Goal: Task Accomplishment & Management: Use online tool/utility

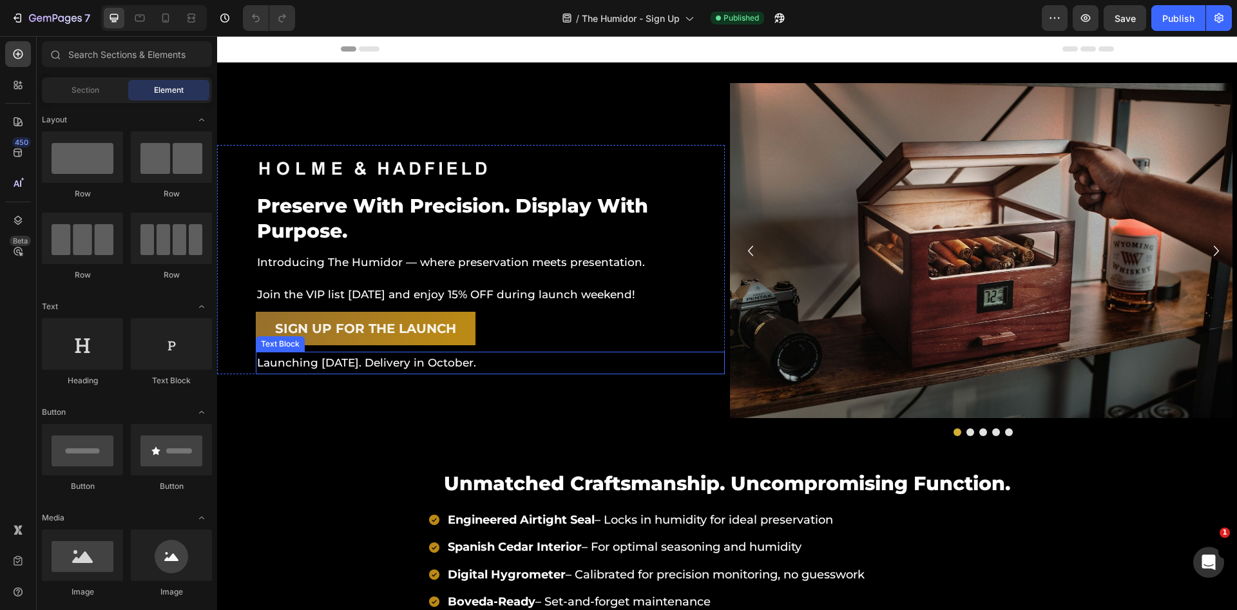
click at [397, 365] on p "Launching [DATE]. Delivery in October." at bounding box center [490, 363] width 467 height 20
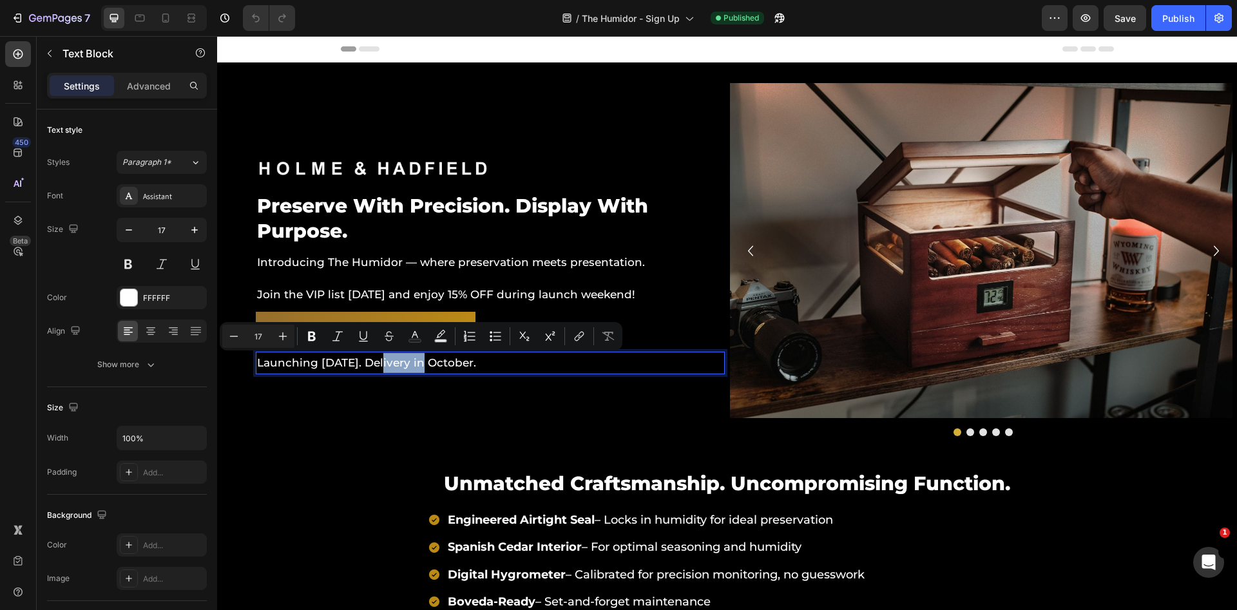
click at [388, 366] on p "Launching [DATE]. Delivery in October." at bounding box center [490, 363] width 467 height 20
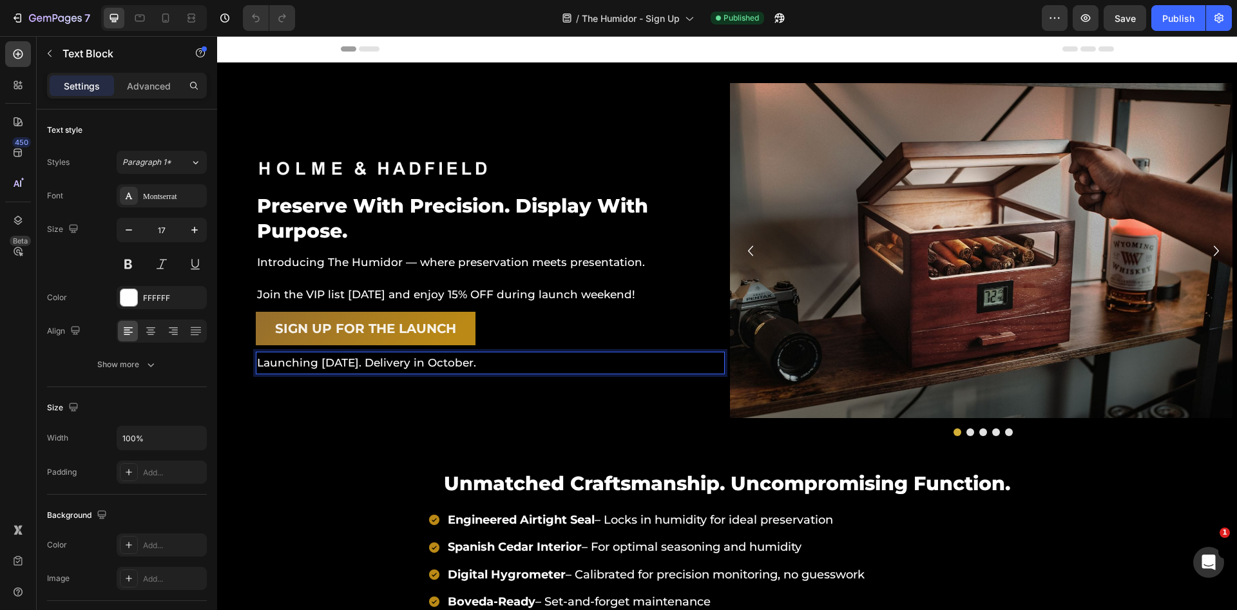
click at [377, 368] on p "Launching [DATE]. Delivery in October." at bounding box center [490, 363] width 467 height 20
click at [436, 363] on p "Launching [DATE] 8PM EST. Delivery in October." at bounding box center [490, 363] width 467 height 20
copy p "Launching [DATE] 8PM EST. Delivery in October."
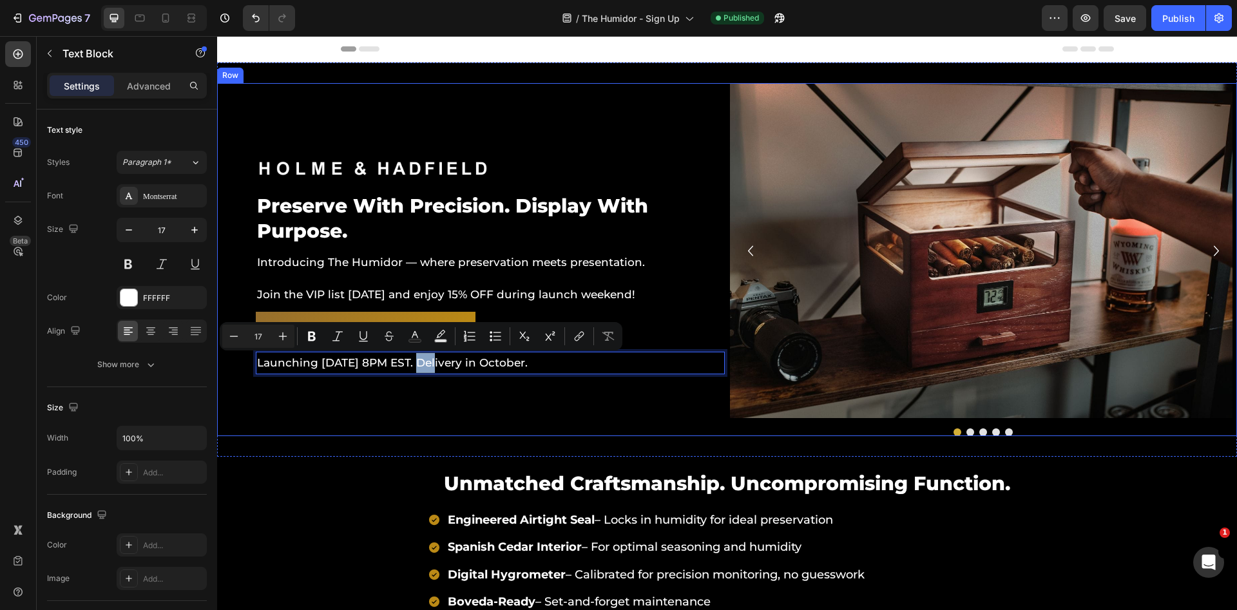
click at [318, 447] on div "Image preserve with precision. display with purpose. Heading Introducing The Hu…" at bounding box center [727, 260] width 1020 height 394
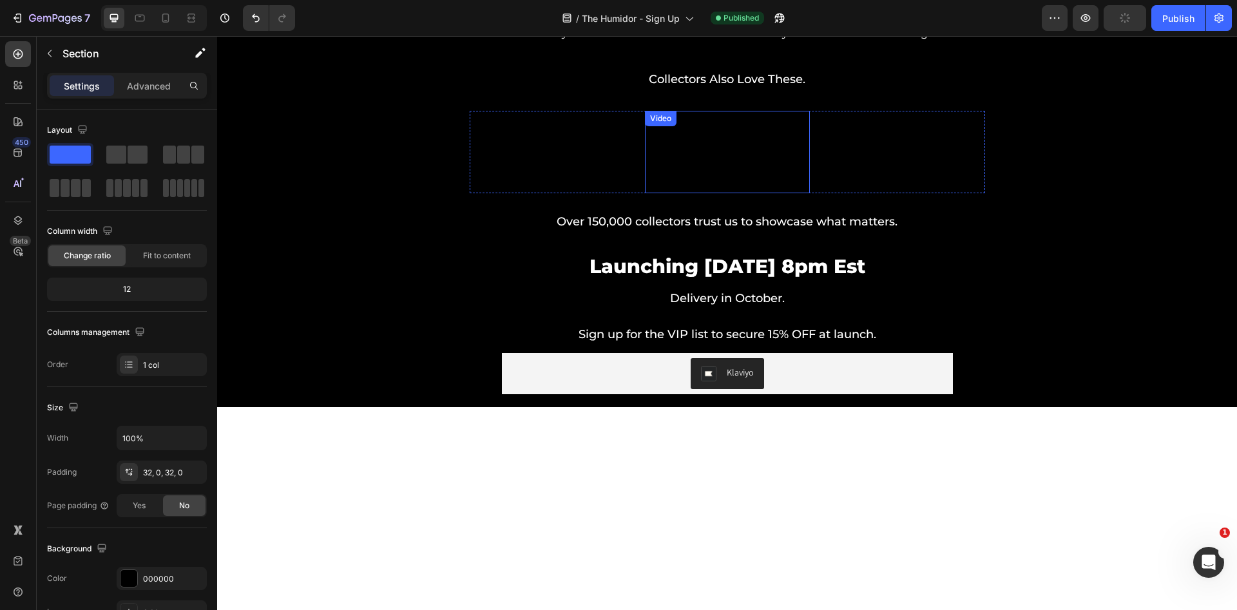
scroll to position [1752, 0]
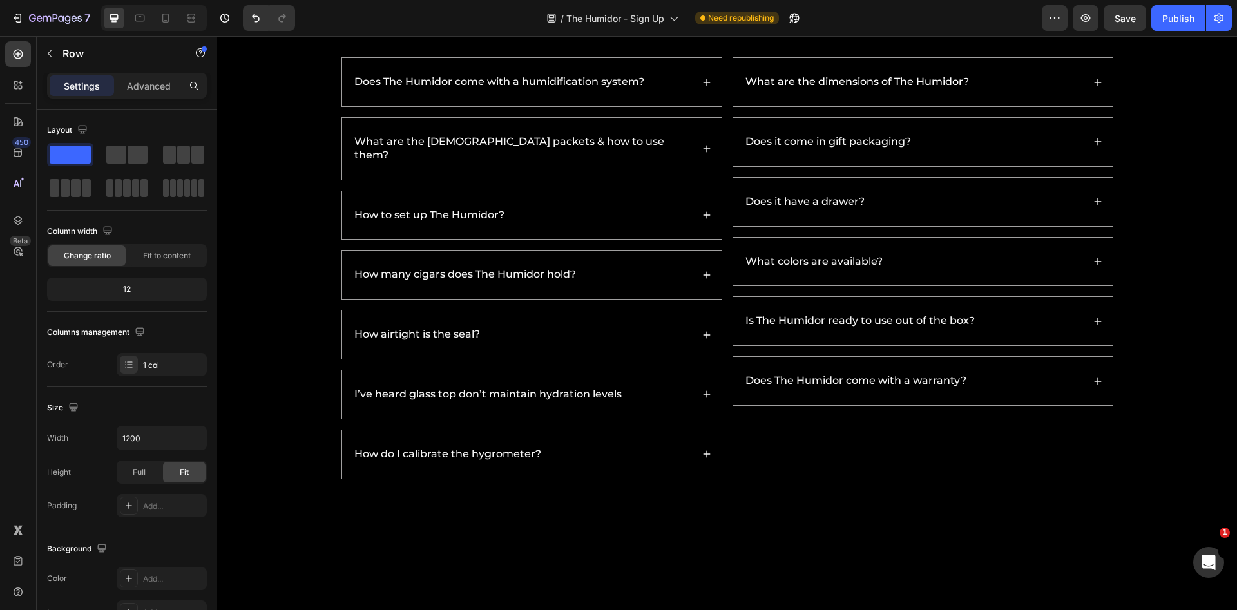
scroll to position [2145, 0]
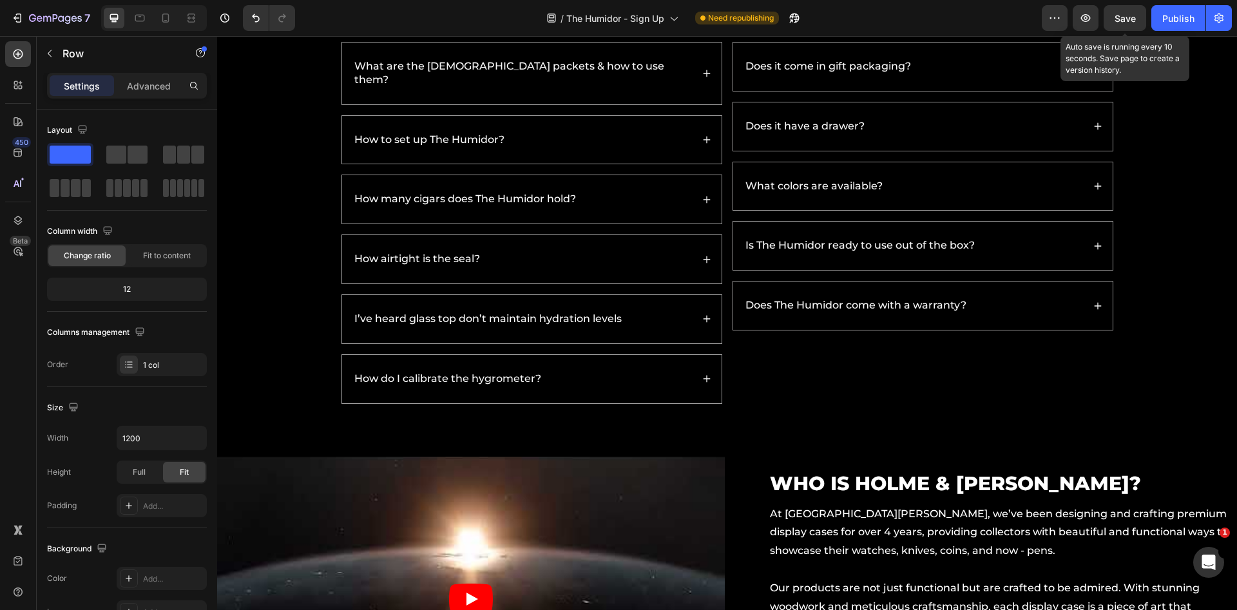
click at [1128, 17] on span "Save" at bounding box center [1125, 18] width 21 height 11
click at [1177, 21] on div "Publish" at bounding box center [1178, 19] width 32 height 14
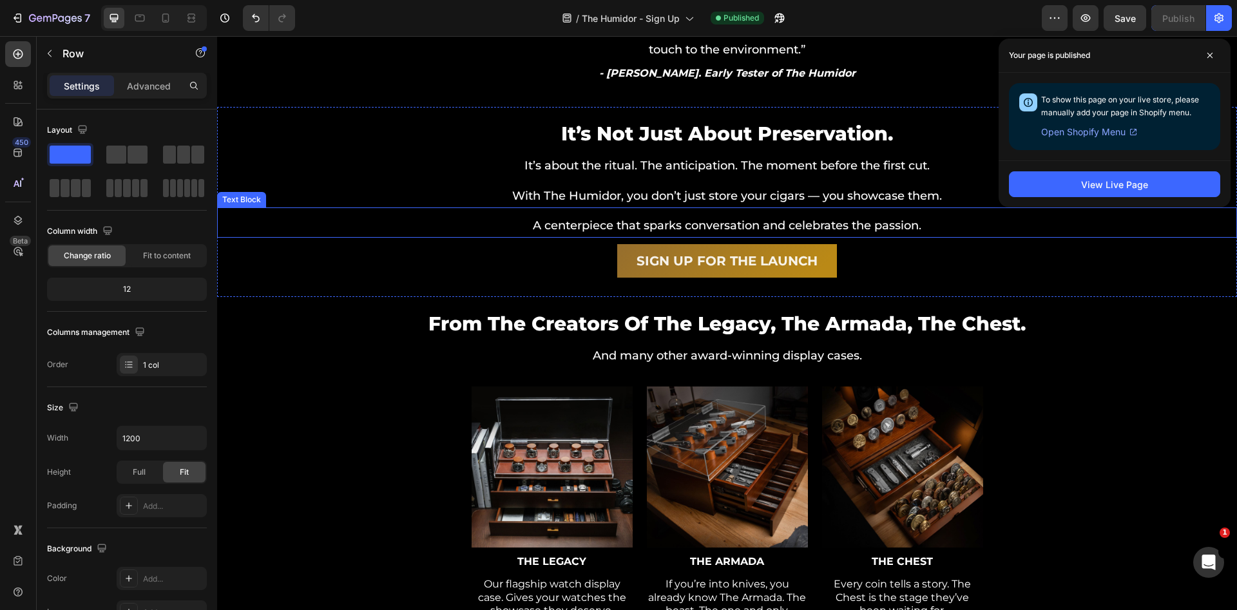
scroll to position [0, 0]
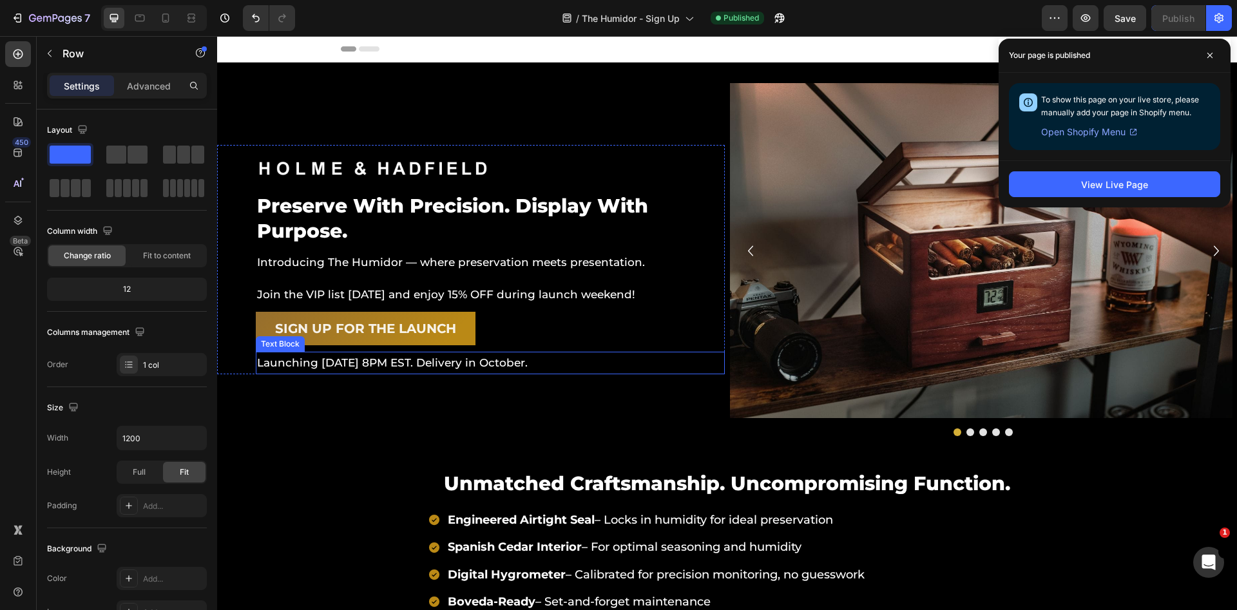
click at [314, 367] on p "Launching [DATE] 8PM EST. Delivery in October." at bounding box center [490, 363] width 467 height 20
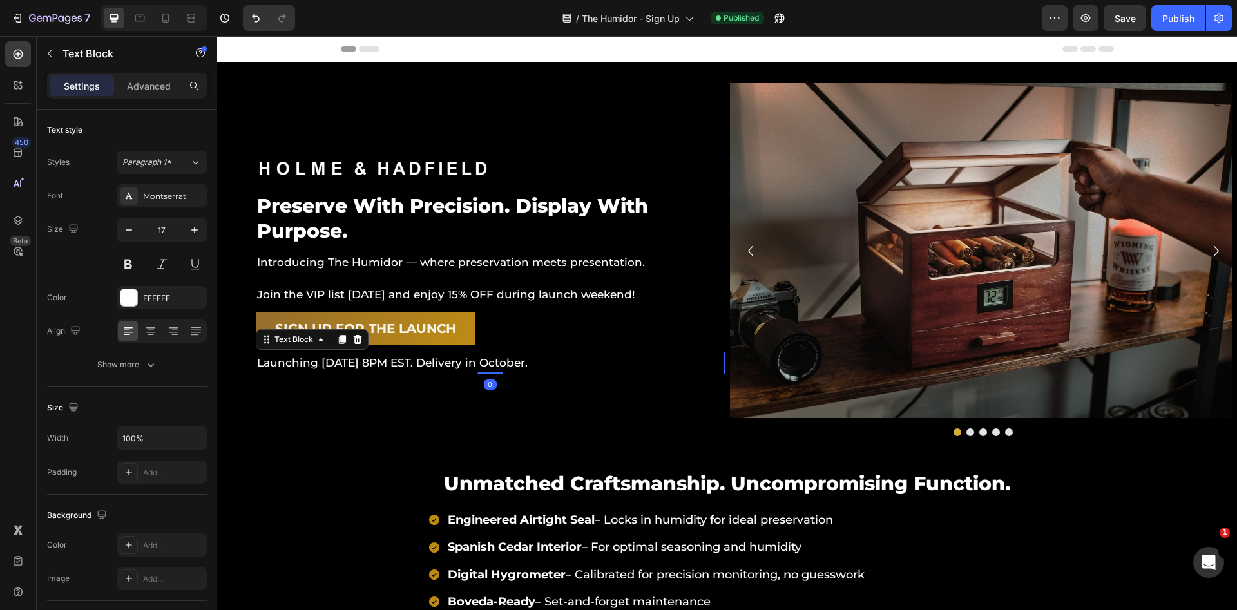
click at [314, 367] on p "Launching [DATE] 8PM EST. Delivery in October." at bounding box center [490, 363] width 467 height 20
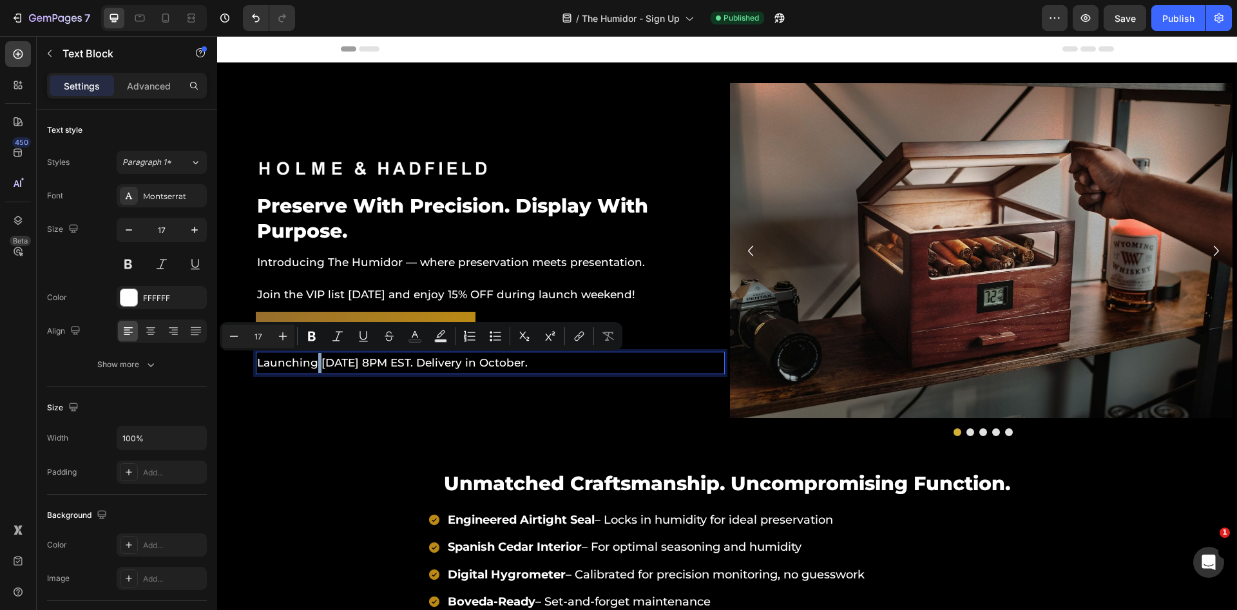
click at [320, 364] on p "Launching [DATE] 8PM EST. Delivery in October." at bounding box center [490, 363] width 467 height 20
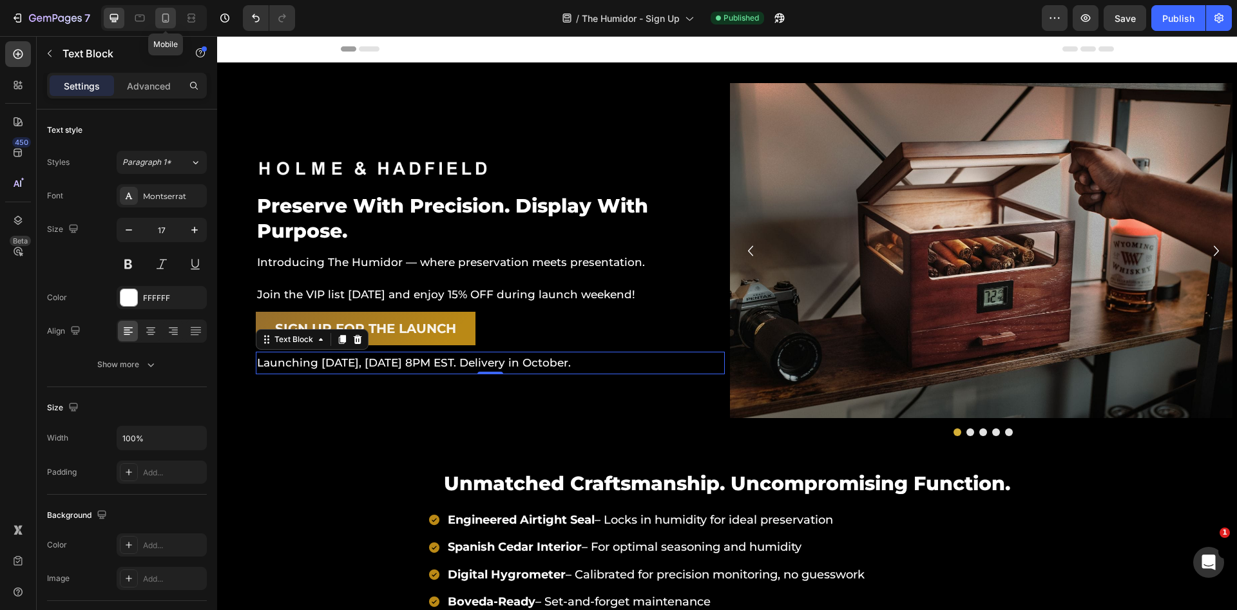
click at [157, 21] on div at bounding box center [165, 18] width 21 height 21
type input "15"
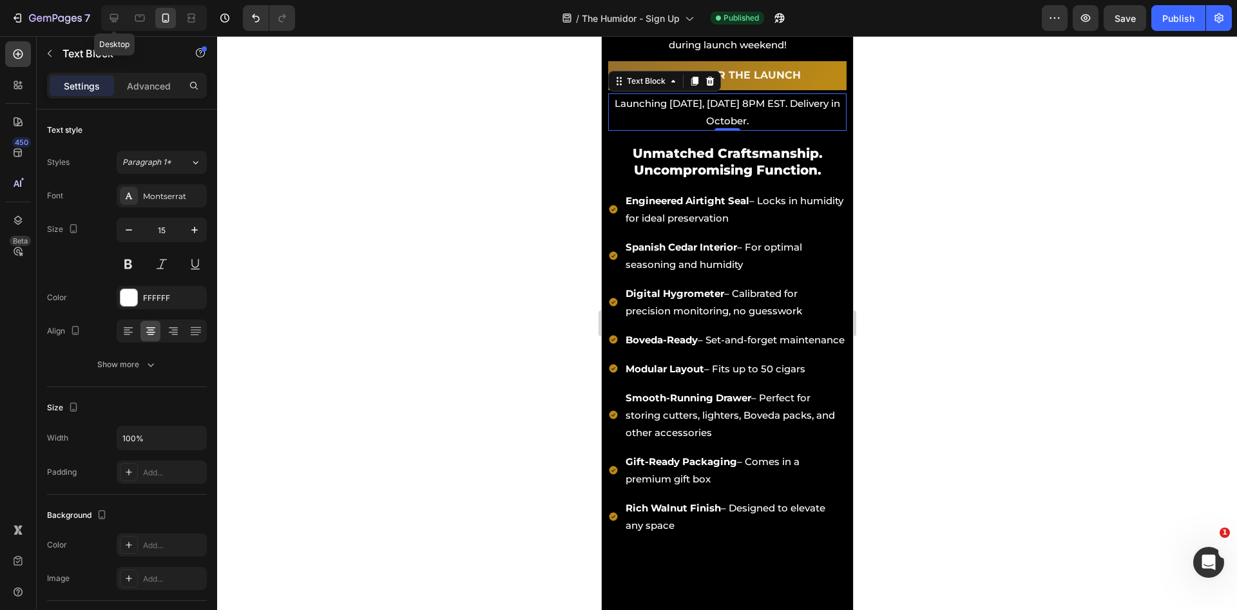
scroll to position [368, 0]
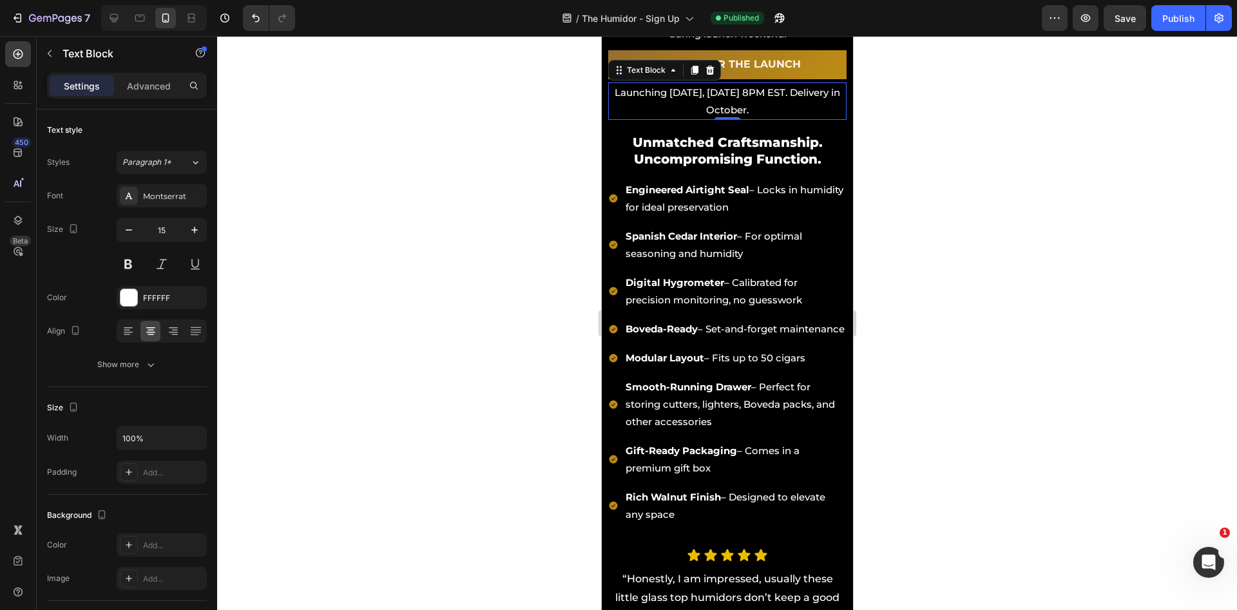
click at [1043, 137] on div at bounding box center [727, 323] width 1020 height 574
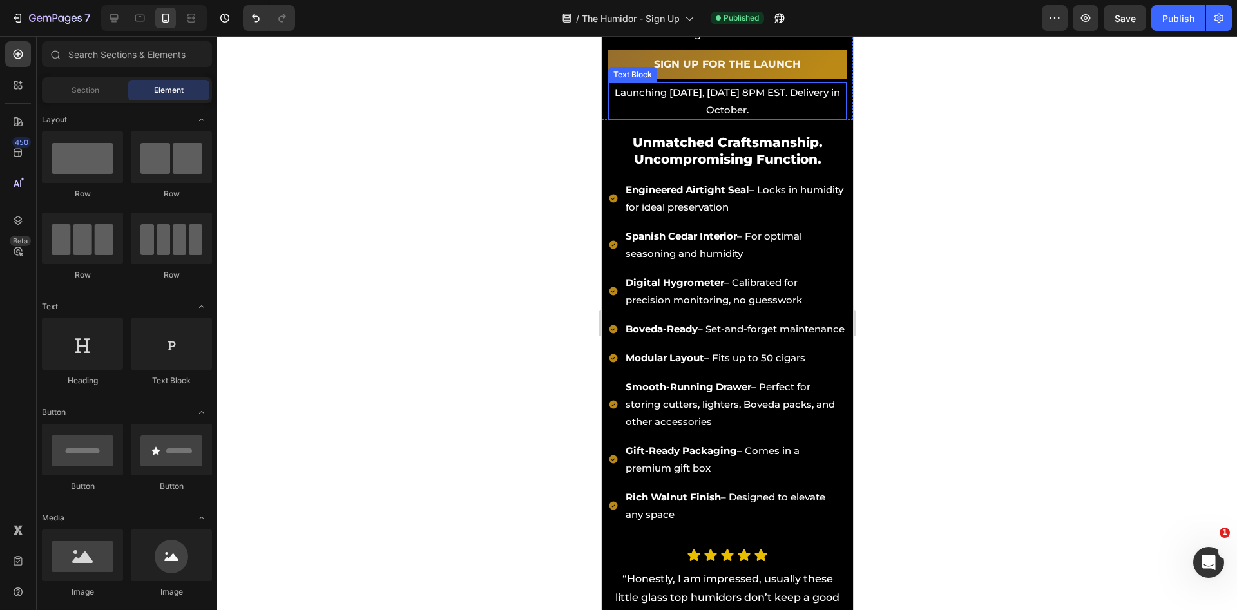
click at [690, 93] on p "Launching [DATE], [DATE] 8PM EST. Delivery in October." at bounding box center [727, 101] width 236 height 35
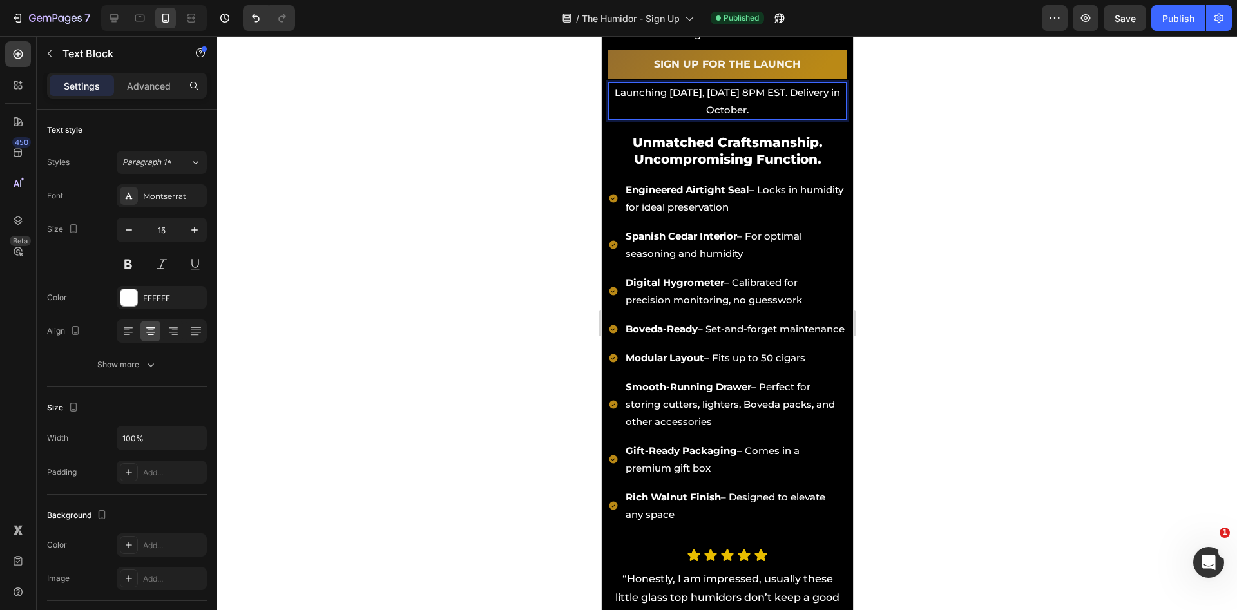
click at [691, 94] on p "Launching [DATE], [DATE] 8PM EST. Delivery in October." at bounding box center [727, 101] width 236 height 35
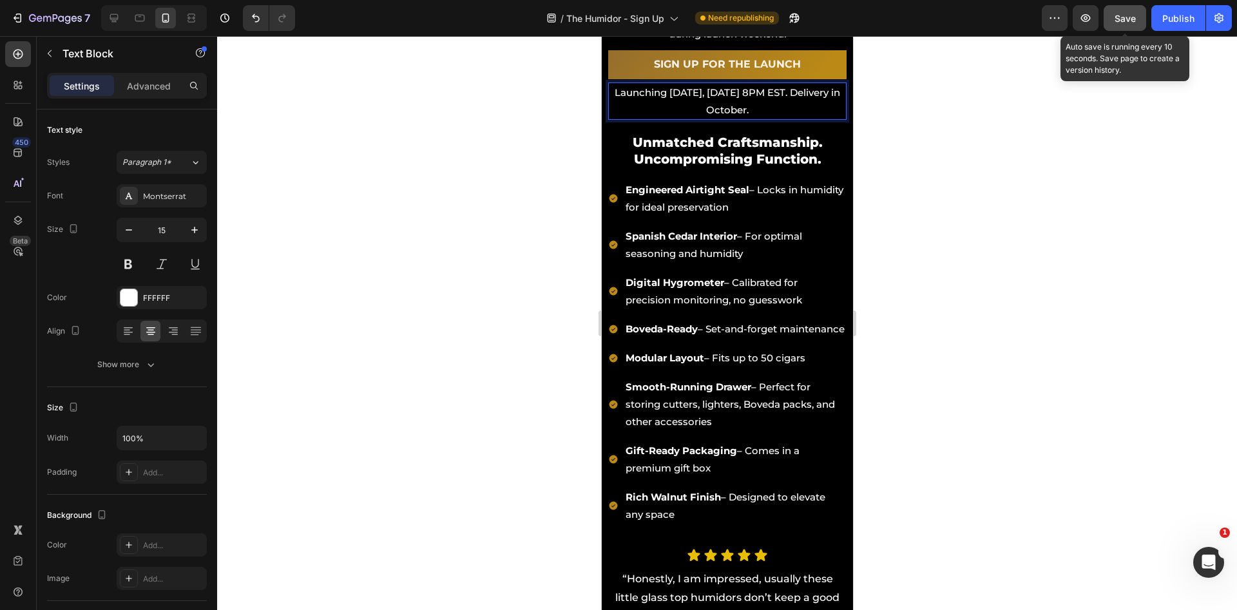
click at [1126, 24] on div "Save" at bounding box center [1125, 19] width 21 height 14
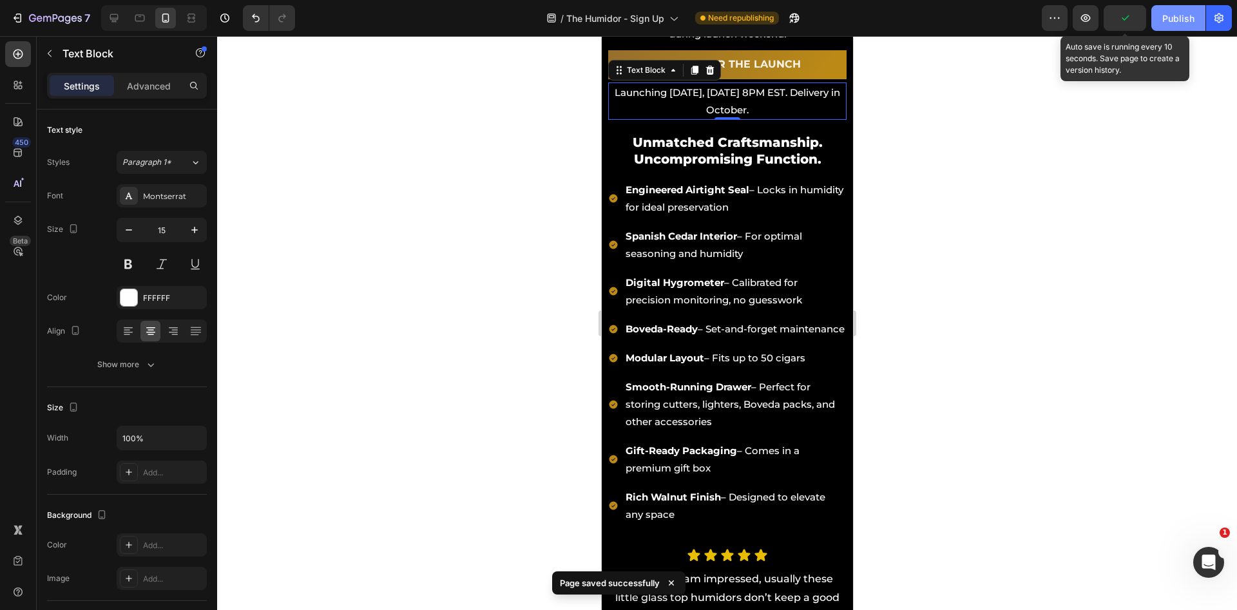
click at [1183, 20] on div "Publish" at bounding box center [1178, 19] width 32 height 14
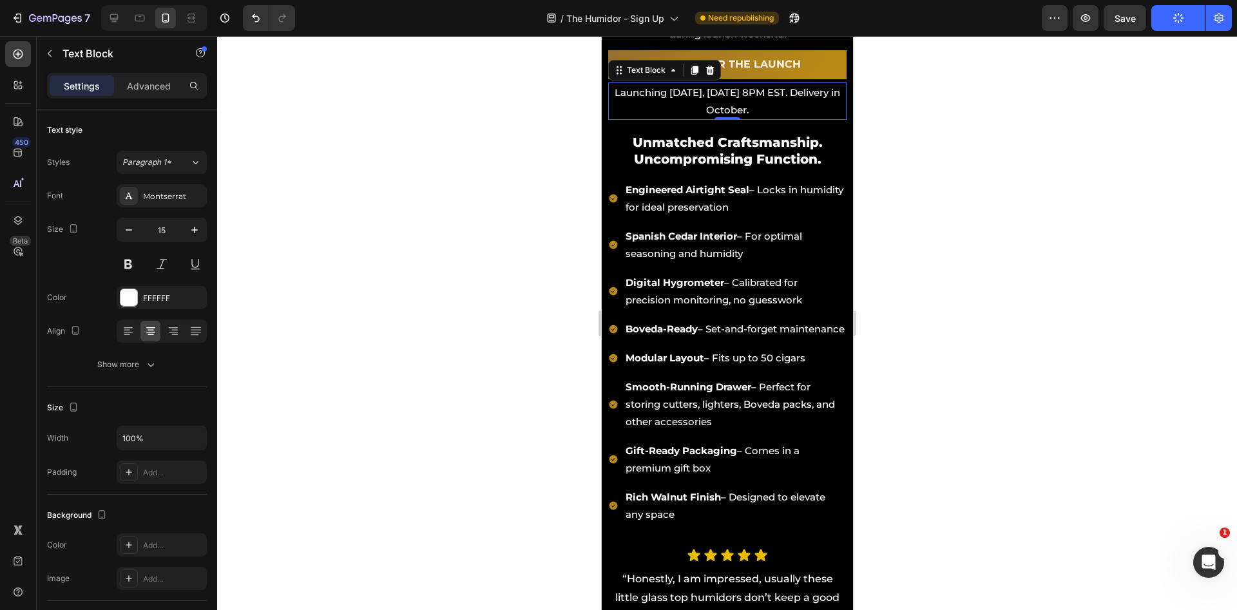
click at [972, 206] on div at bounding box center [727, 323] width 1020 height 574
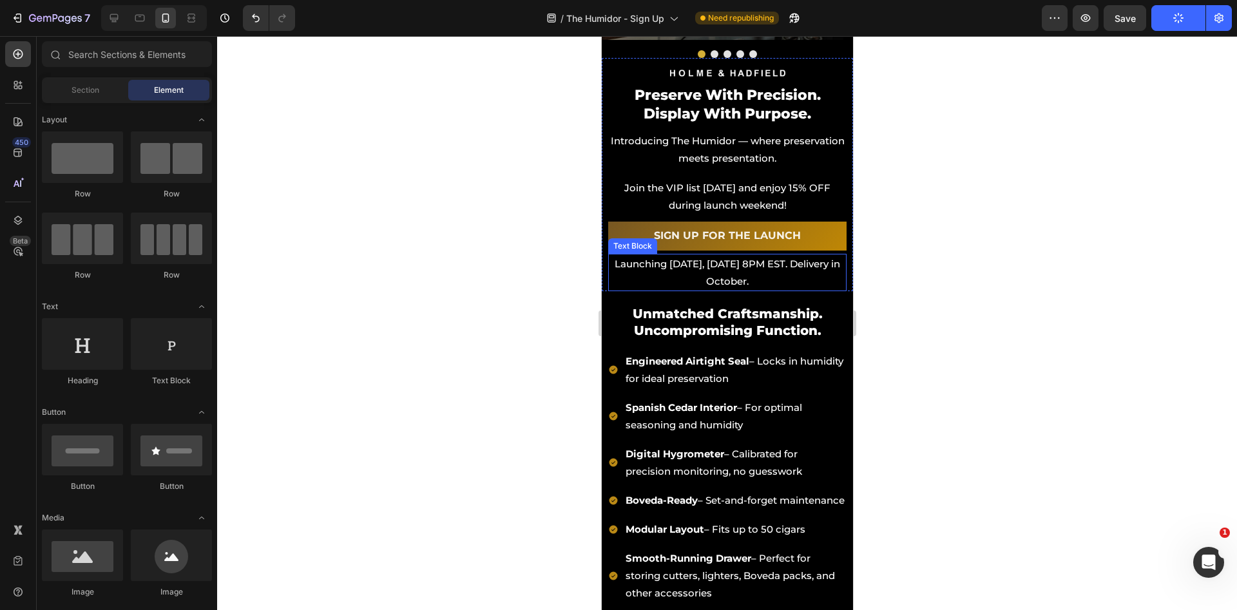
scroll to position [0, 0]
